Goal: Information Seeking & Learning: Learn about a topic

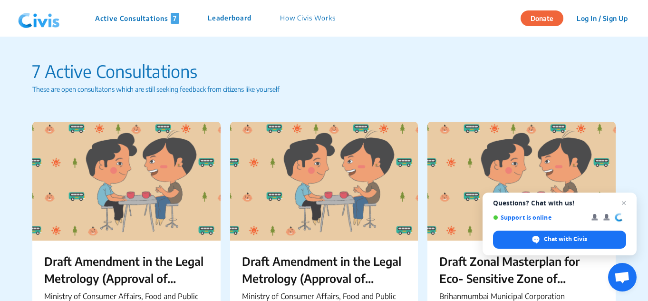
click at [310, 19] on p "How Civis Works" at bounding box center [308, 18] width 56 height 11
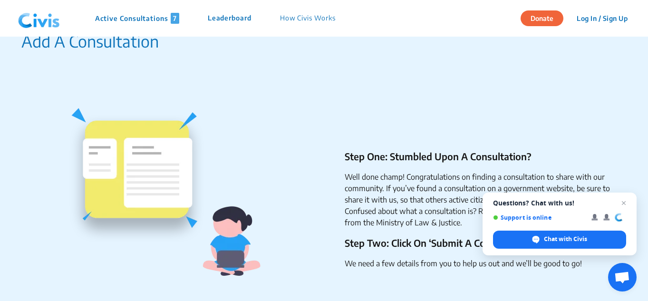
scroll to position [1325, 0]
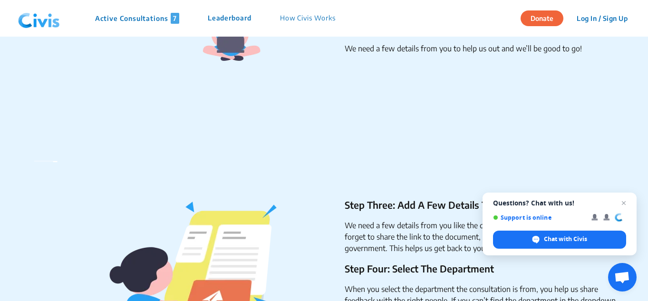
click at [137, 19] on p "Active Consultations 7" at bounding box center [137, 18] width 84 height 11
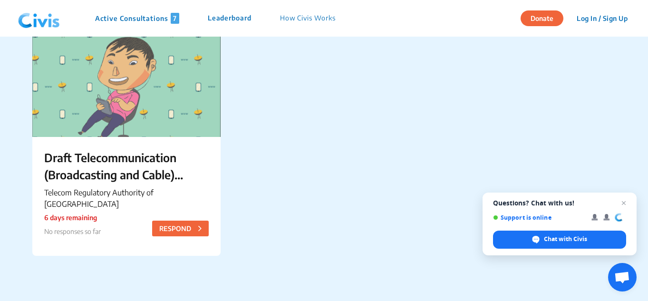
scroll to position [431, 0]
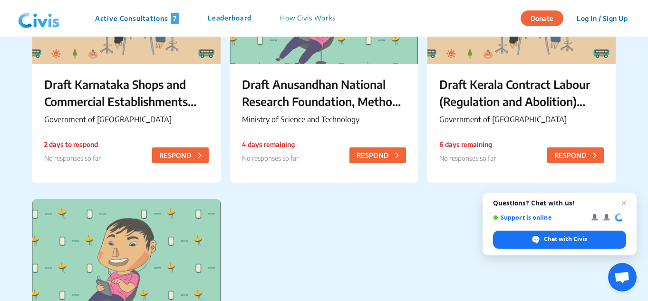
click at [126, 110] on p "Draft Karnataka Shops and Commercial Establishments (Amendment) Rules, 2025" at bounding box center [126, 93] width 165 height 34
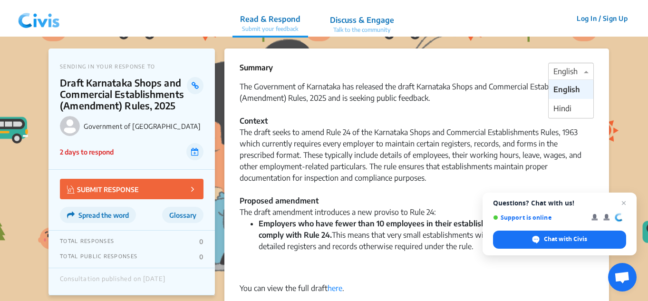
scroll to position [68, 0]
